Goal: Task Accomplishment & Management: Manage account settings

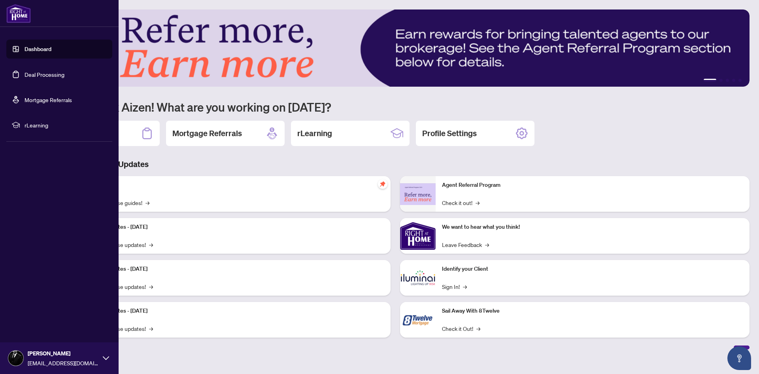
click at [33, 76] on link "Deal Processing" at bounding box center [45, 74] width 40 height 7
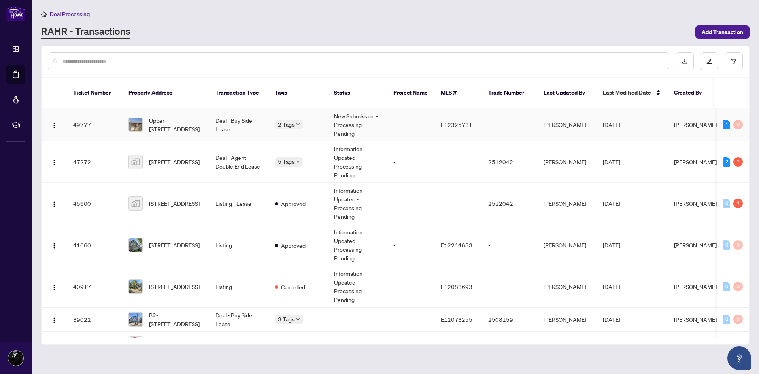
click at [169, 122] on span "Upper-[STREET_ADDRESS]" at bounding box center [176, 124] width 54 height 17
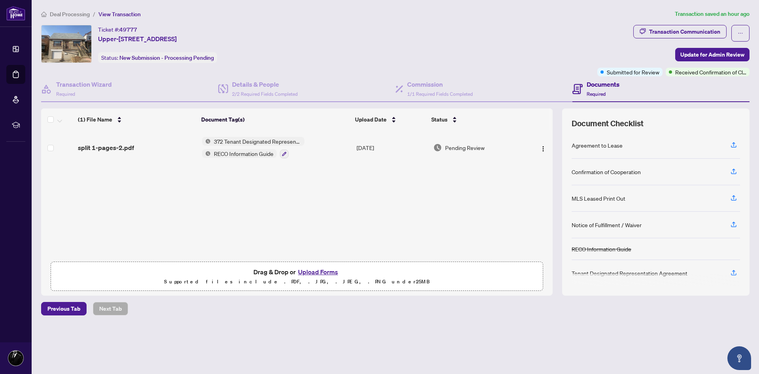
click at [319, 273] on button "Upload Forms" at bounding box center [318, 272] width 45 height 10
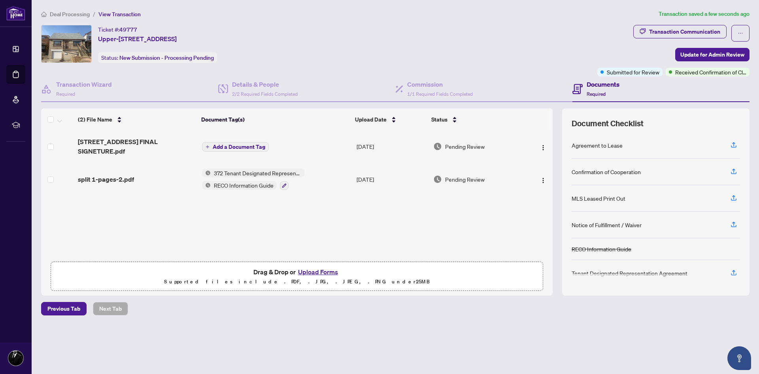
click at [227, 148] on span "Add a Document Tag" at bounding box center [239, 147] width 53 height 6
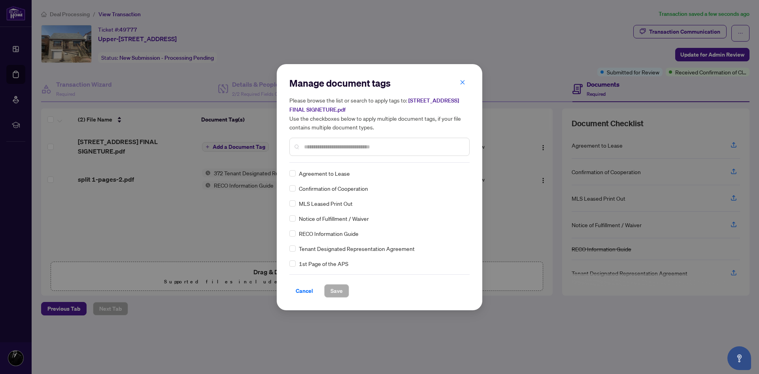
click at [329, 146] on input "text" at bounding box center [383, 146] width 159 height 9
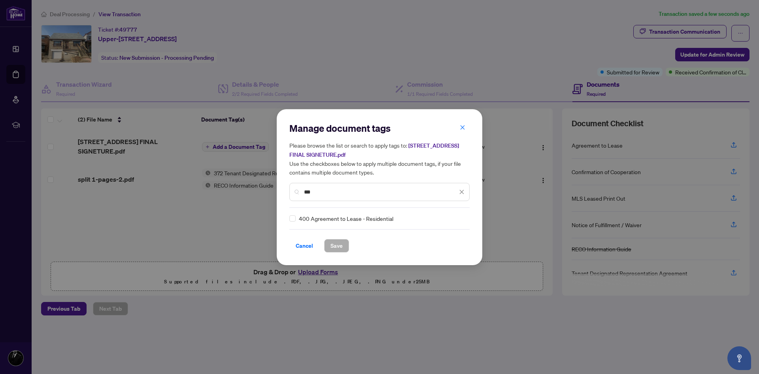
type input "***"
click at [335, 244] on span "Save" at bounding box center [337, 245] width 12 height 13
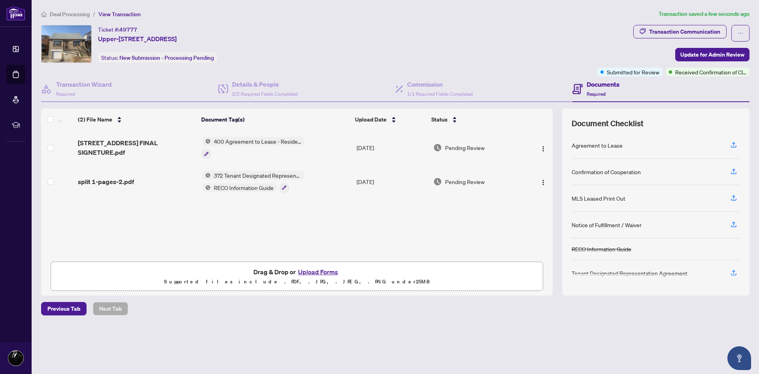
click at [210, 153] on div at bounding box center [253, 153] width 102 height 9
click at [208, 153] on icon "button" at bounding box center [206, 153] width 5 height 5
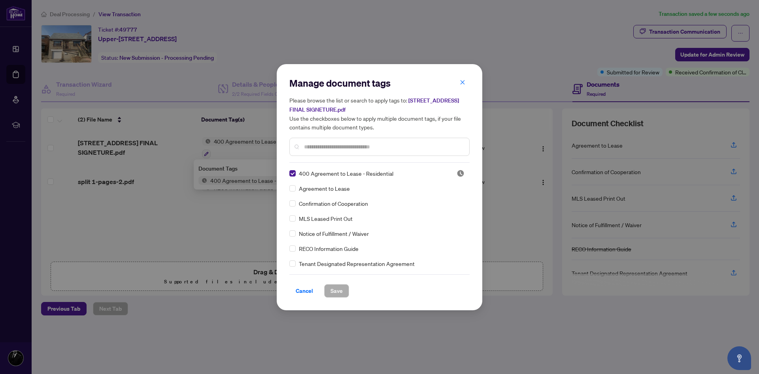
click at [327, 149] on input "text" at bounding box center [383, 146] width 159 height 9
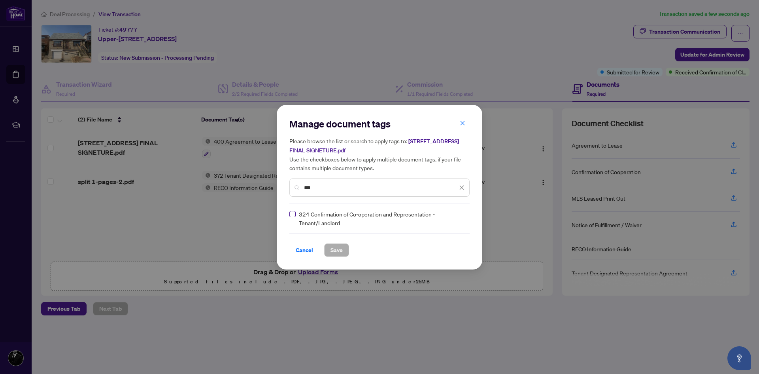
type input "***"
click at [338, 250] on span "Save" at bounding box center [337, 250] width 12 height 13
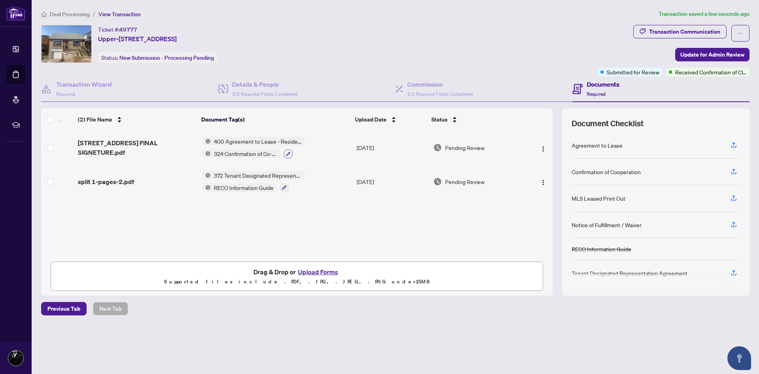
click at [287, 152] on icon "button" at bounding box center [288, 153] width 5 height 5
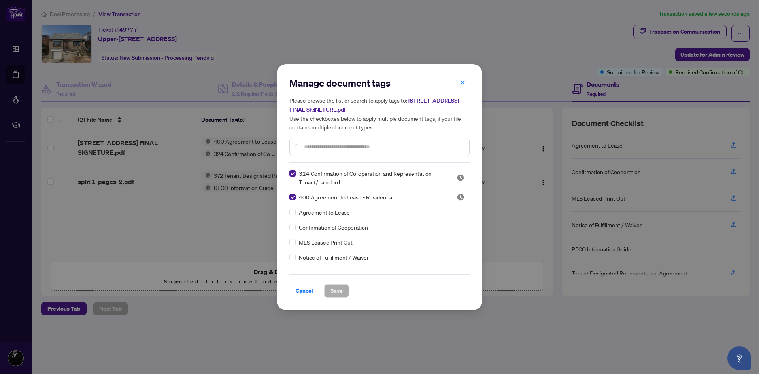
click at [320, 190] on div "324 Confirmation of Co-operation and Representation - Tenant/Landlord 400 Agree…" at bounding box center [379, 218] width 180 height 99
click at [322, 147] on input "text" at bounding box center [383, 146] width 159 height 9
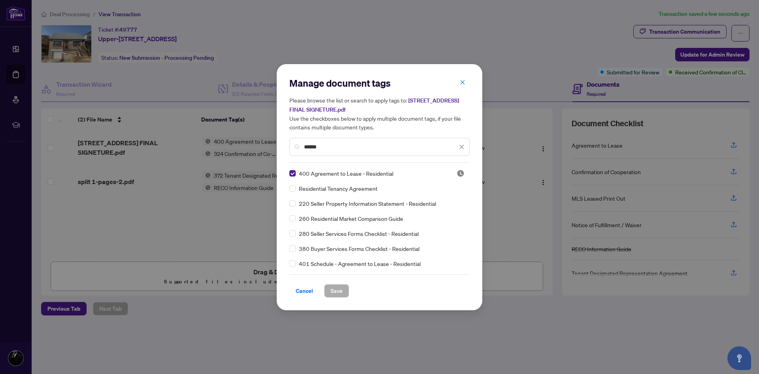
type input "******"
click at [334, 287] on span "Save" at bounding box center [337, 290] width 12 height 13
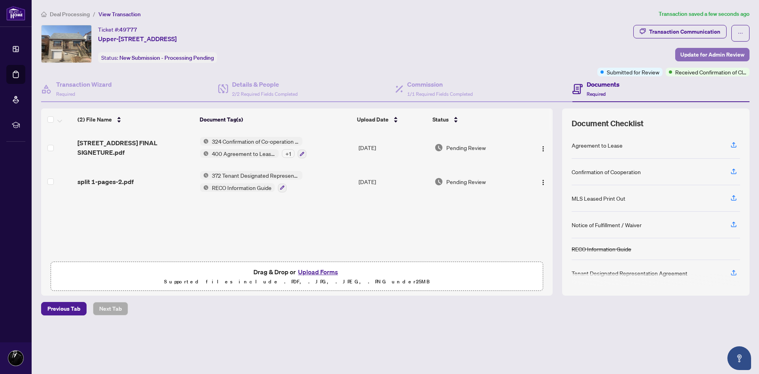
click at [717, 57] on span "Update for Admin Review" at bounding box center [712, 54] width 64 height 13
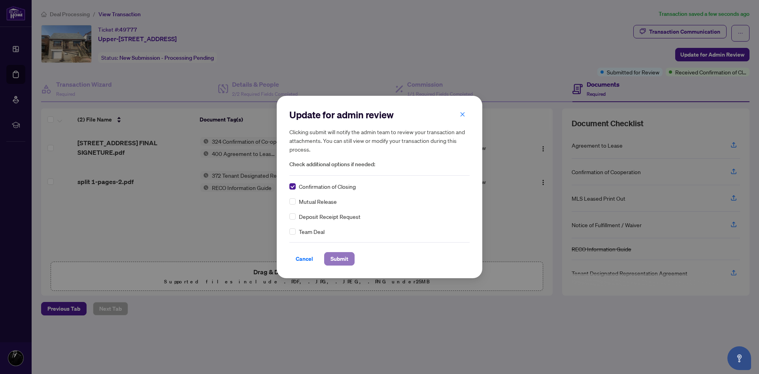
click at [335, 254] on span "Submit" at bounding box center [340, 258] width 18 height 13
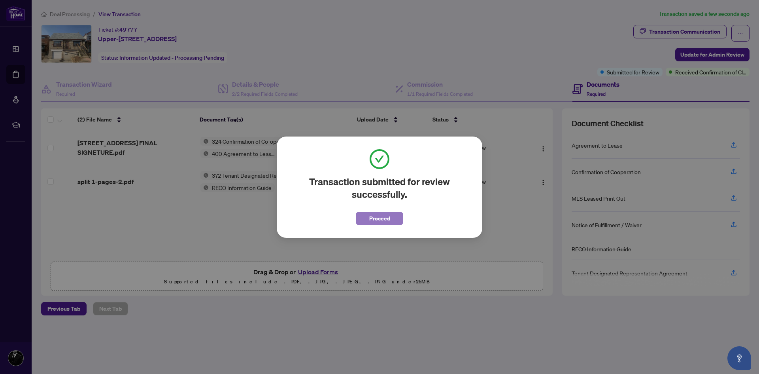
click at [384, 217] on span "Proceed" at bounding box center [379, 218] width 21 height 13
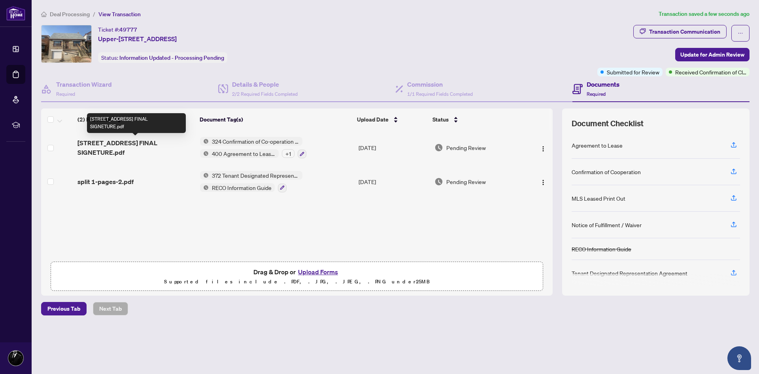
click at [119, 143] on span "[STREET_ADDRESS] FINAL SIGNETURE.pdf" at bounding box center [135, 147] width 116 height 19
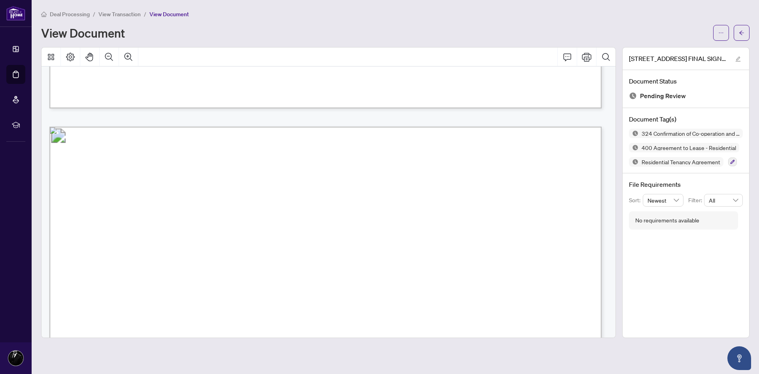
scroll to position [8027, 0]
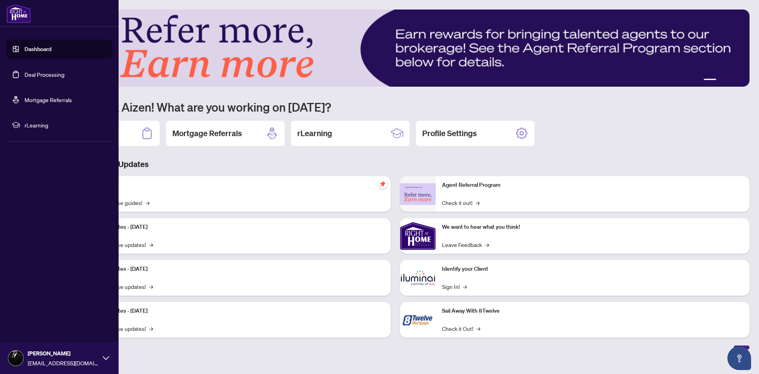
click at [35, 71] on link "Deal Processing" at bounding box center [45, 74] width 40 height 7
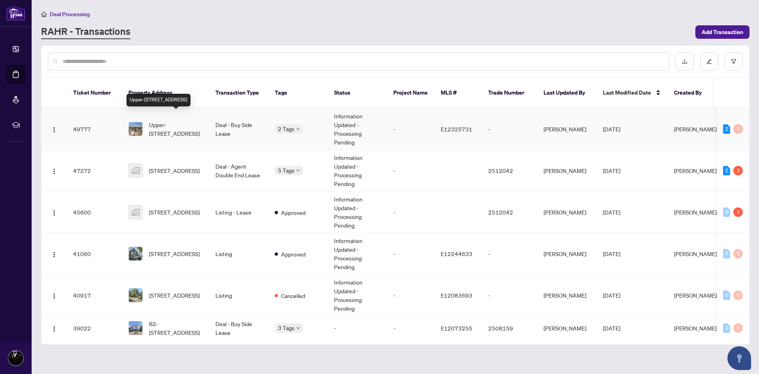
click at [158, 120] on span "Upper-[STREET_ADDRESS]" at bounding box center [176, 128] width 54 height 17
